Goal: Find specific fact: Find specific fact

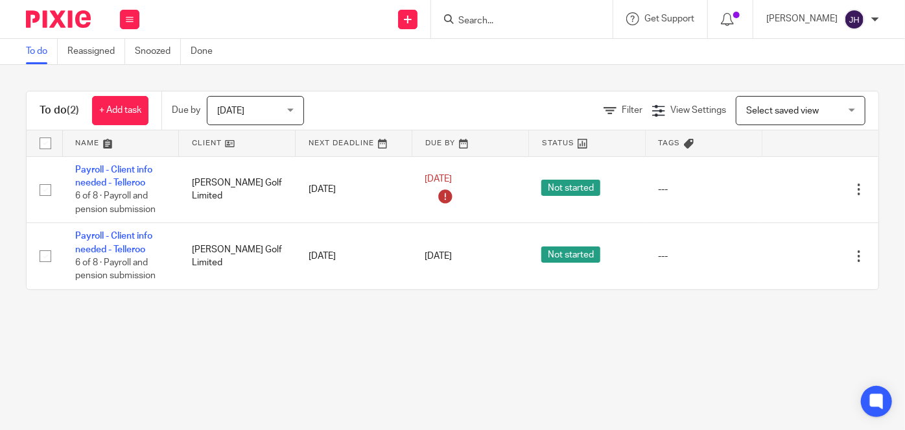
click at [531, 12] on form at bounding box center [526, 19] width 138 height 16
click at [531, 18] on input "Search" at bounding box center [515, 22] width 117 height 12
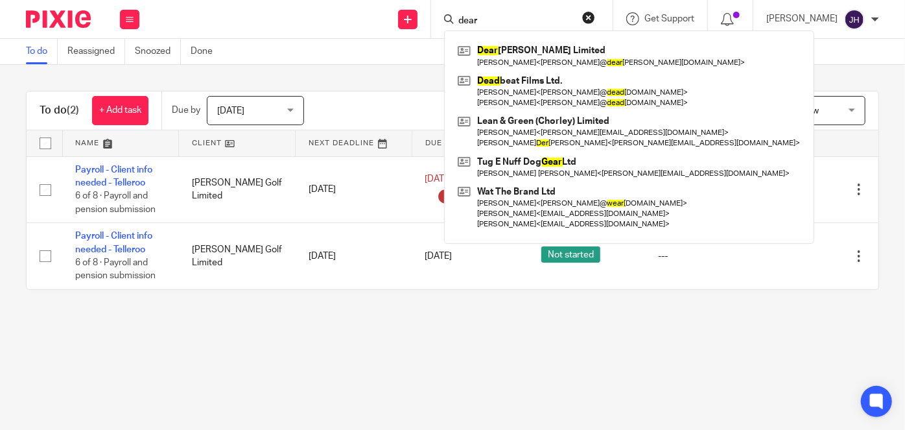
type input "dear"
click at [602, 40] on div "Dear Frances Limited Scott O'connor < scott@ dear frances.com > Dead beat Films…" at bounding box center [629, 136] width 370 height 213
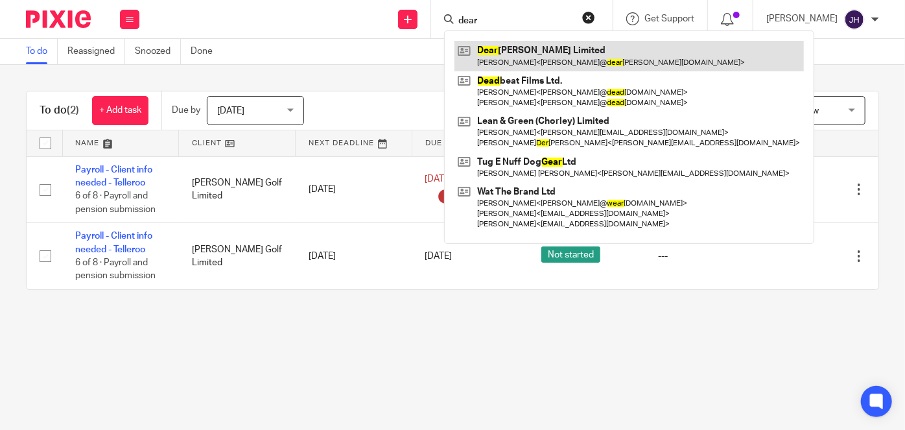
click at [599, 49] on link at bounding box center [628, 56] width 349 height 30
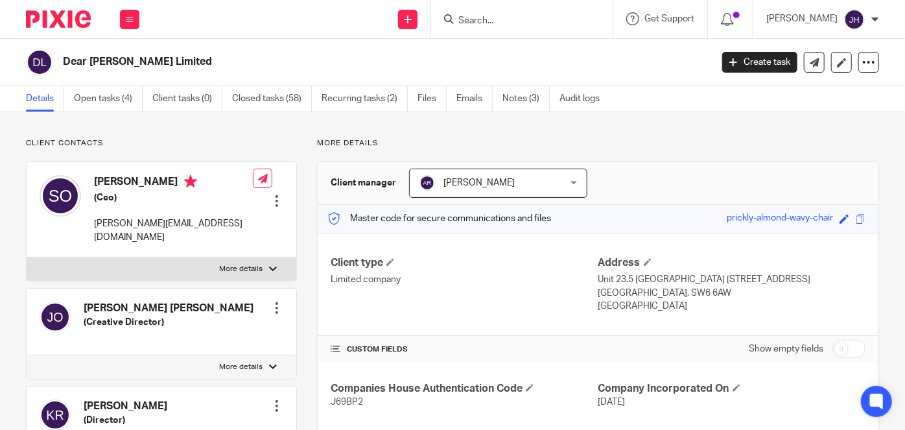
click at [530, 13] on form at bounding box center [526, 19] width 138 height 16
click at [521, 20] on input "Search" at bounding box center [515, 22] width 117 height 12
type input "y"
click at [533, 91] on link "Notes (3)" at bounding box center [525, 98] width 47 height 25
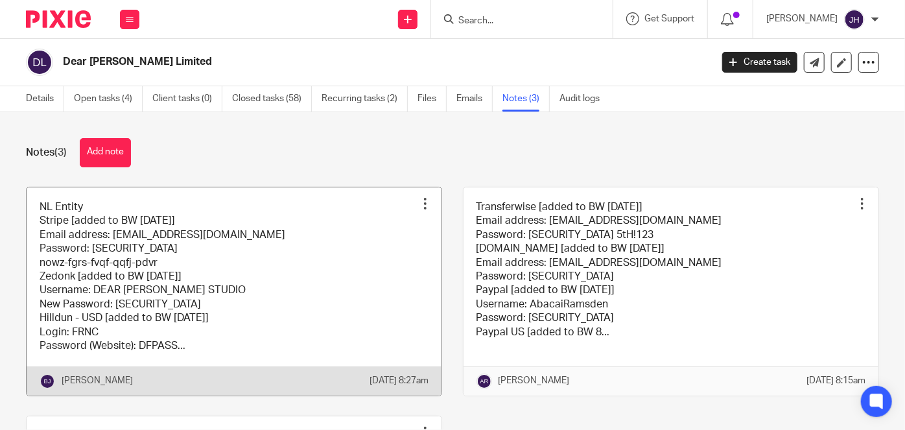
click at [270, 273] on link at bounding box center [234, 291] width 415 height 208
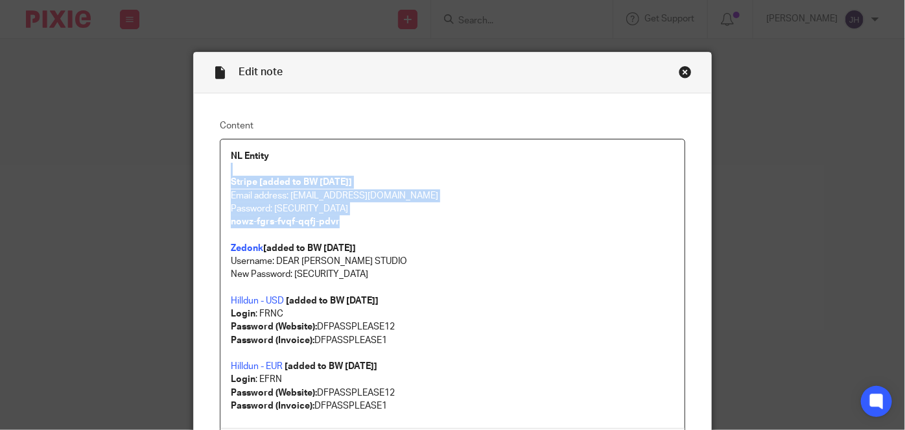
drag, startPoint x: 266, startPoint y: 164, endPoint x: 522, endPoint y: 225, distance: 263.2
click at [522, 225] on div "NL Entity Stripe [added to BW [DATE]] Email address: [EMAIL_ADDRESS][DOMAIN_NAM…" at bounding box center [452, 283] width 464 height 288
click at [524, 225] on p "nowz-fgrs-fvqf-qqfj-pdvr" at bounding box center [452, 221] width 443 height 13
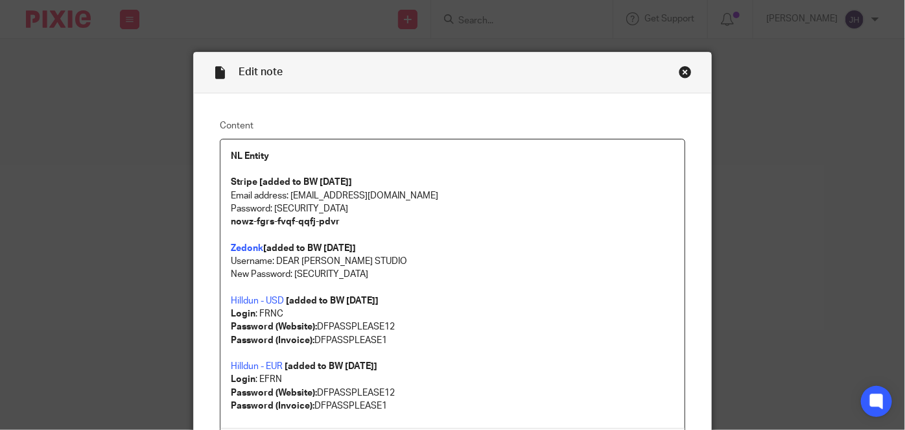
click at [292, 229] on p at bounding box center [452, 234] width 443 height 13
click at [240, 245] on strong "Zedonk" at bounding box center [247, 248] width 32 height 9
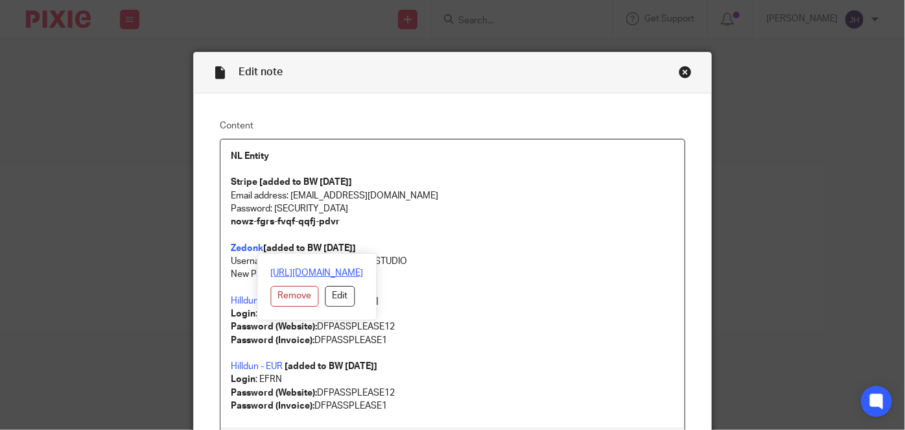
click at [295, 271] on link "https://yellow.zedonk.biz/ui/security/login" at bounding box center [317, 272] width 93 height 13
click at [462, 251] on p "Zedonk [added to BW 8/8/2025]" at bounding box center [452, 248] width 443 height 13
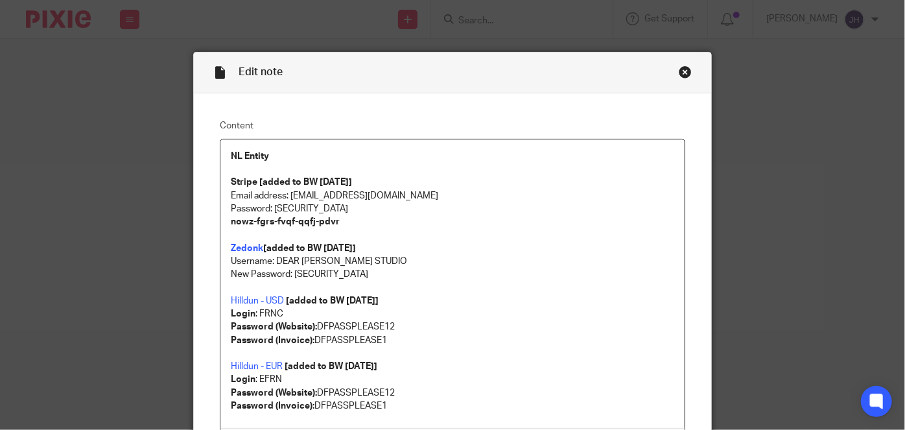
click at [297, 263] on p "Username: DEAR FRANCES STUDIO" at bounding box center [452, 261] width 443 height 13
click at [283, 259] on p "Username: DEAR FRANCES STUDIO" at bounding box center [452, 261] width 443 height 13
drag, startPoint x: 283, startPoint y: 259, endPoint x: 380, endPoint y: 263, distance: 96.6
click at [380, 263] on p "Username: DEAR FRANCES STUDIO" at bounding box center [452, 261] width 443 height 13
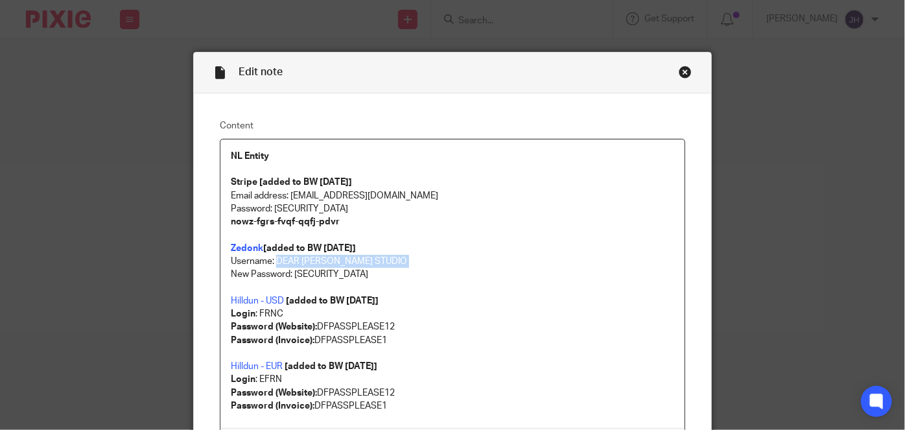
copy p "DEAR FRANCES STUDIO"
drag, startPoint x: 391, startPoint y: 244, endPoint x: 354, endPoint y: 264, distance: 42.0
click at [391, 244] on p "Zedonk [added to BW 8/8/2025]" at bounding box center [452, 248] width 443 height 13
click at [312, 266] on p "Username: DEAR FRANCES STUDIO" at bounding box center [452, 261] width 443 height 13
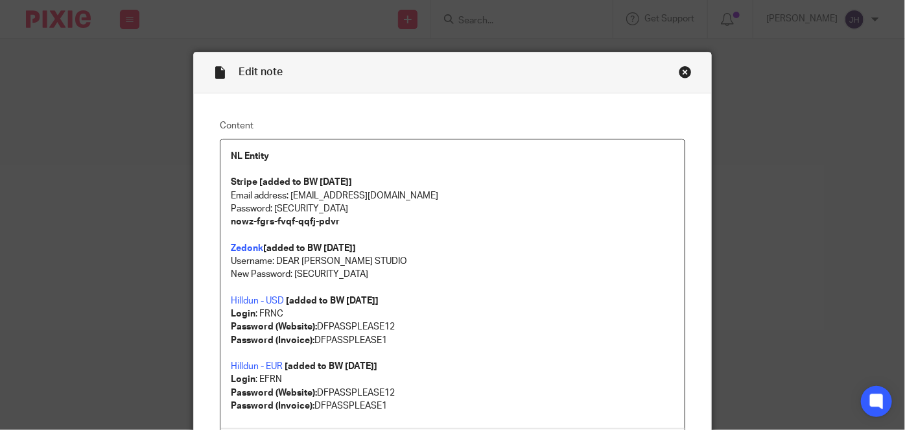
click at [312, 271] on p "New Password: FinancePlease1!" at bounding box center [452, 274] width 443 height 13
drag, startPoint x: 312, startPoint y: 271, endPoint x: 364, endPoint y: 271, distance: 51.8
click at [364, 271] on p "New Password: FinancePlease1!" at bounding box center [452, 274] width 443 height 13
copy p "FinancePlease1!"
drag, startPoint x: 433, startPoint y: 279, endPoint x: 251, endPoint y: 253, distance: 184.5
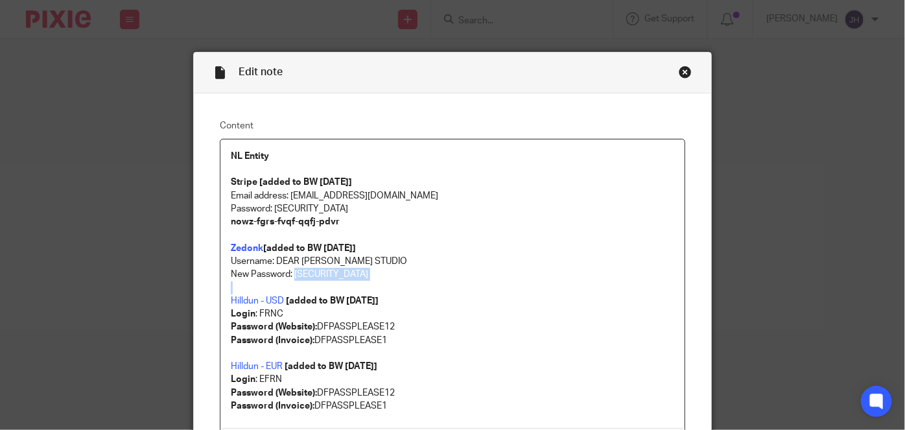
click at [433, 279] on p "New Password: FinancePlease1!" at bounding box center [452, 274] width 443 height 13
click at [248, 250] on strong "Zedonk" at bounding box center [247, 248] width 32 height 9
click at [251, 248] on strong "Zedonk" at bounding box center [247, 248] width 32 height 9
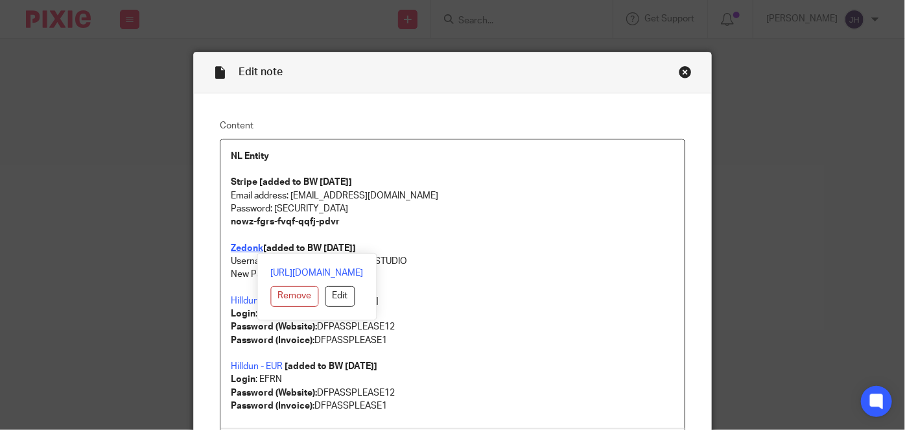
click at [251, 248] on strong "Zedonk" at bounding box center [247, 248] width 32 height 9
drag, startPoint x: 385, startPoint y: 271, endPoint x: 219, endPoint y: 268, distance: 165.9
click at [257, 268] on div "https://yellow.zedonk.biz/ui/security/login Remove Edit" at bounding box center [317, 286] width 120 height 67
copy link "https://yellow.zedonk.biz/ui/security/login"
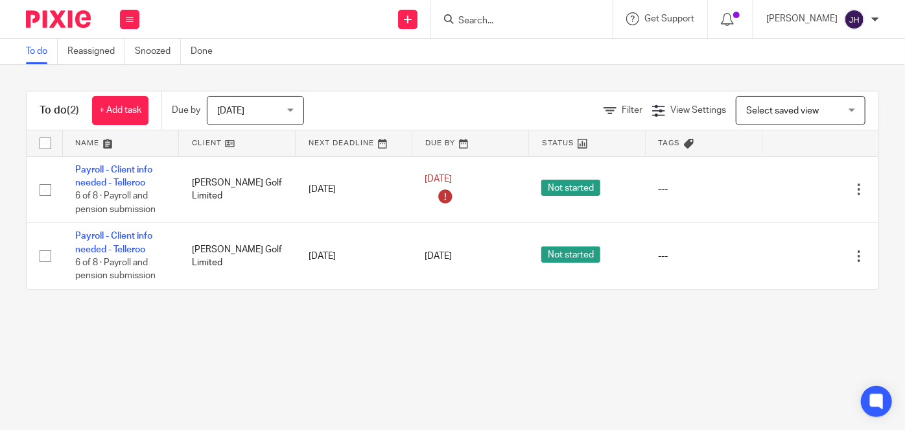
click at [563, 16] on input "Search" at bounding box center [515, 22] width 117 height 12
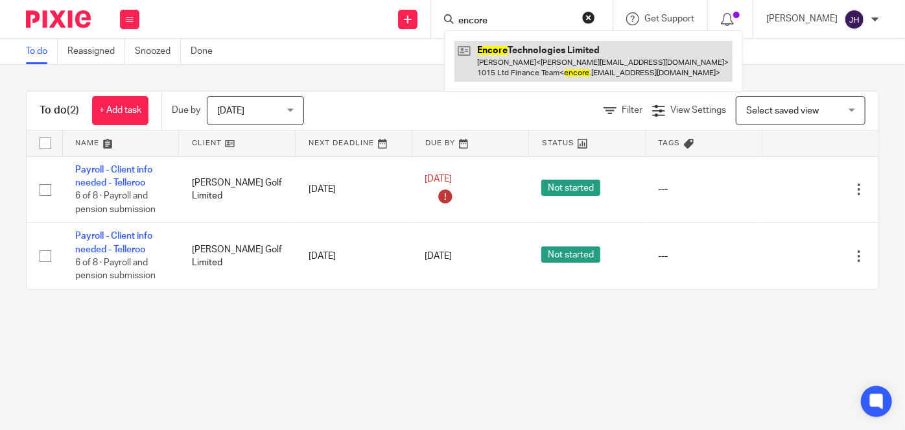
type input "encore"
click at [656, 63] on link at bounding box center [593, 61] width 278 height 40
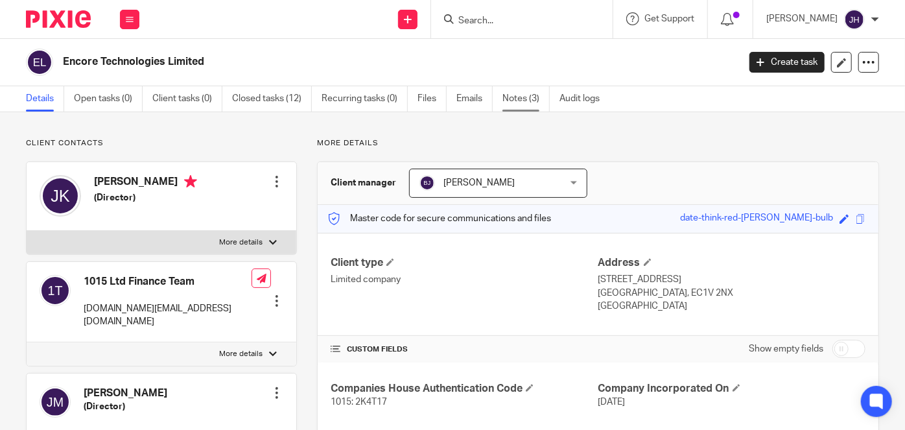
click at [520, 98] on link "Notes (3)" at bounding box center [525, 98] width 47 height 25
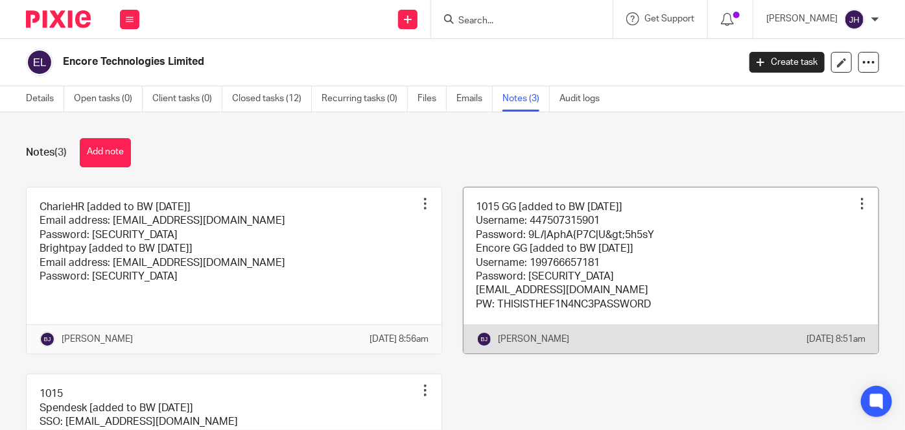
click at [609, 277] on link at bounding box center [670, 270] width 415 height 167
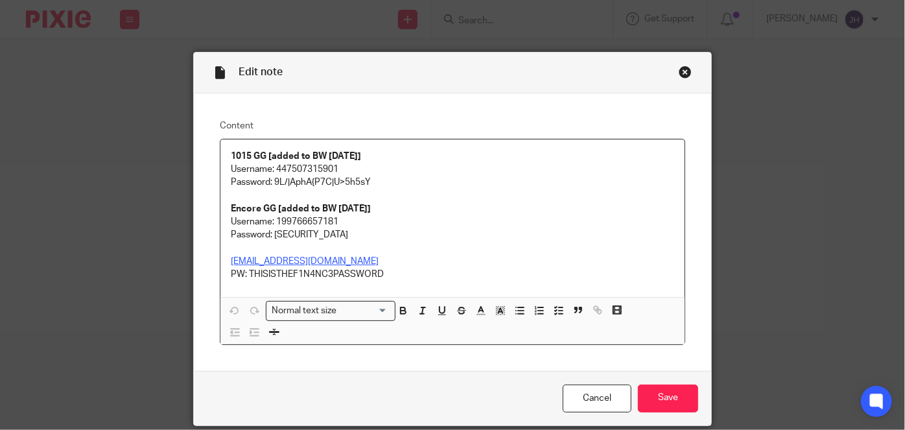
click at [292, 159] on p "1015 GG [added to BW [DATE]]" at bounding box center [452, 156] width 443 height 13
click at [286, 168] on p "Username: 447507315901" at bounding box center [452, 169] width 443 height 13
copy p "447507315901"
click at [361, 191] on p at bounding box center [452, 195] width 443 height 13
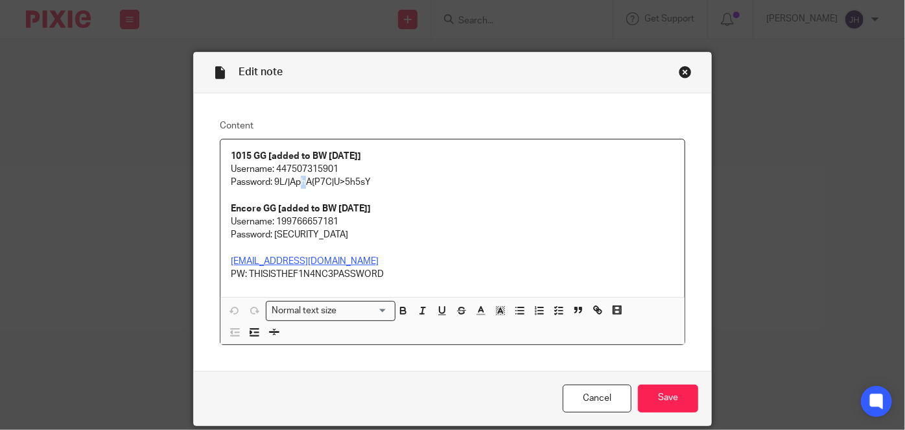
click at [299, 183] on p "Password: 9L/|AphA{P7C|U>5h5sY" at bounding box center [452, 182] width 443 height 13
drag, startPoint x: 271, startPoint y: 180, endPoint x: 380, endPoint y: 180, distance: 108.9
click at [380, 180] on p "Password: 9L/|AphA{P7C|U>5h5sY" at bounding box center [452, 182] width 443 height 13
copy p "9L/|AphA{P7C|U>5h5sY"
